Goal: Information Seeking & Learning: Find specific fact

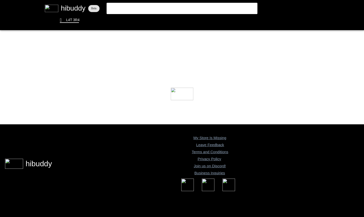
click at [169, 4] on flt-glass-pane at bounding box center [182, 108] width 364 height 217
click at [168, 5] on flt-glass-pane at bounding box center [182, 108] width 364 height 217
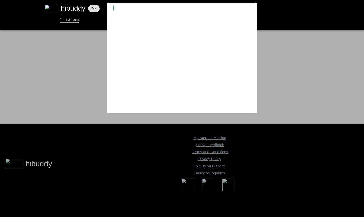
type input "jellee"
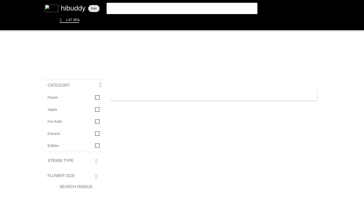
click at [73, 14] on flt-glass-pane at bounding box center [182, 108] width 364 height 217
click at [70, 8] on flt-glass-pane at bounding box center [182, 108] width 364 height 217
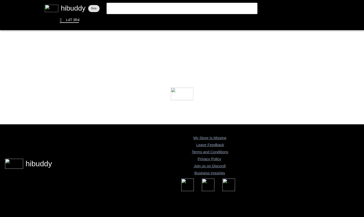
click at [129, 9] on flt-glass-pane at bounding box center [182, 108] width 364 height 217
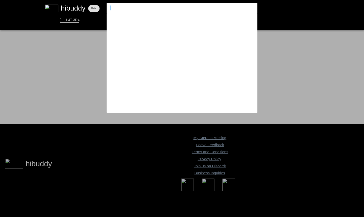
type input "\"
click at [54, 95] on flt-glass-pane at bounding box center [182, 108] width 364 height 217
